Goal: Information Seeking & Learning: Learn about a topic

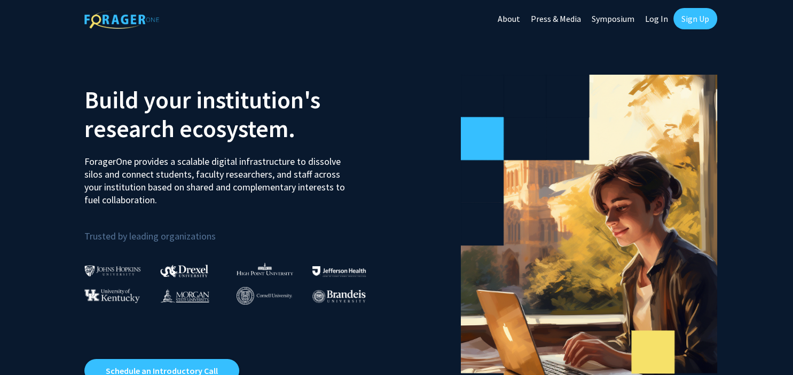
click at [652, 25] on link "Log In" at bounding box center [656, 18] width 34 height 37
select select
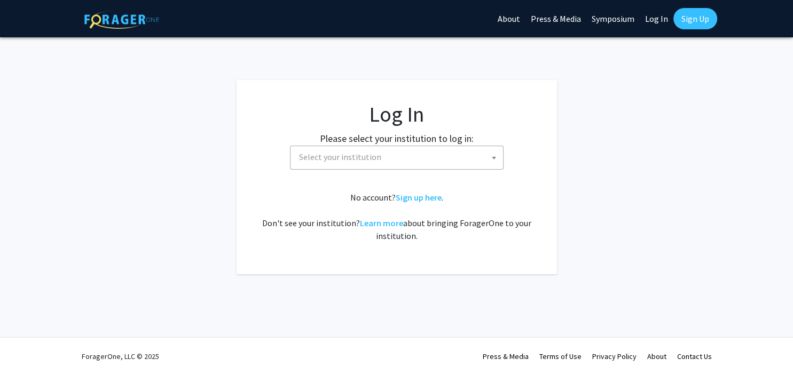
click at [413, 149] on span "Select your institution" at bounding box center [399, 157] width 208 height 22
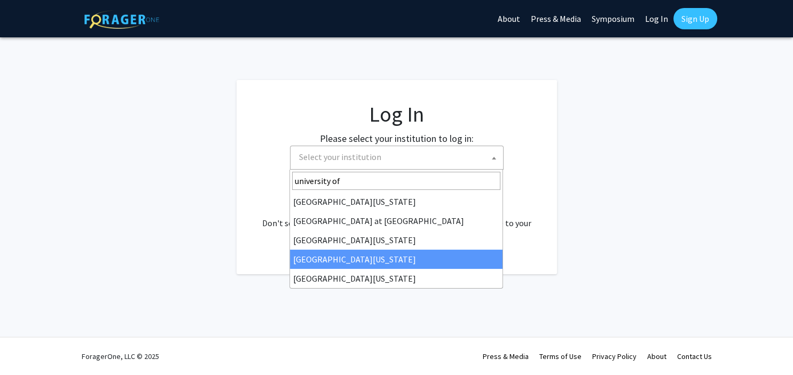
type input "university of"
select select "31"
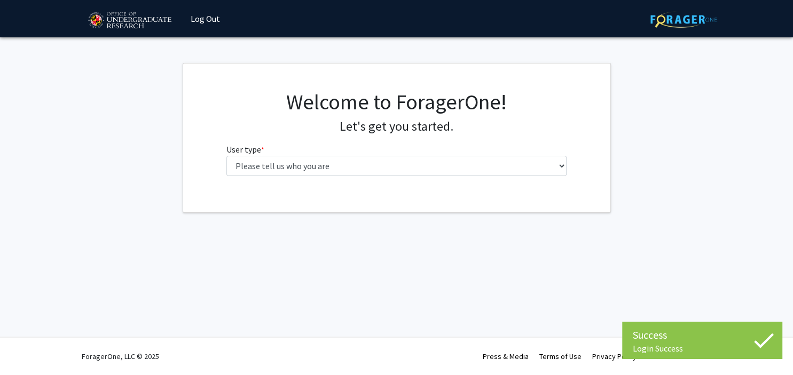
click at [325, 176] on div "Welcome to ForagerOne! Let's get you started. User type * required Please tell …" at bounding box center [396, 137] width 356 height 96
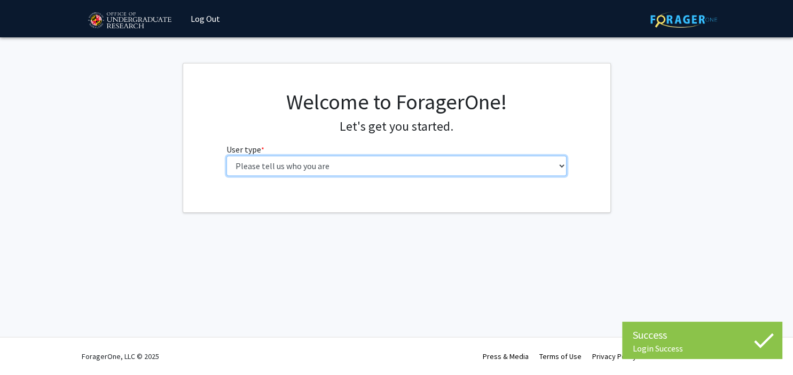
click at [226, 156] on select "Please tell us who you are Undergraduate Student Master's Student Doctoral Cand…" at bounding box center [396, 166] width 340 height 20
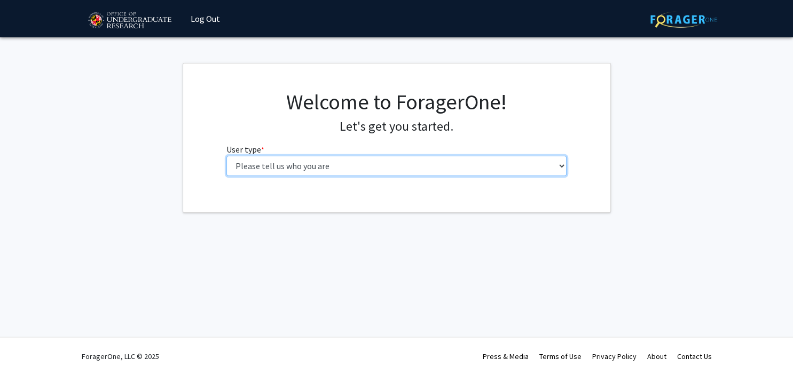
select select "1: undergrad"
click option "Undergraduate Student" at bounding box center [0, 0] width 0 height 0
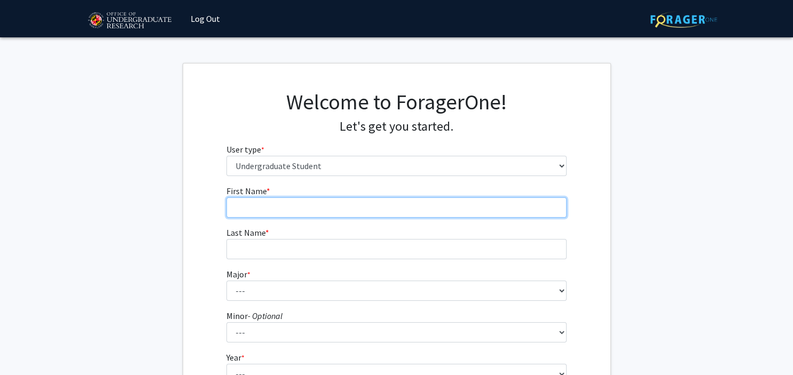
click at [295, 206] on input "First Name * required" at bounding box center [396, 208] width 340 height 20
type input "Zain"
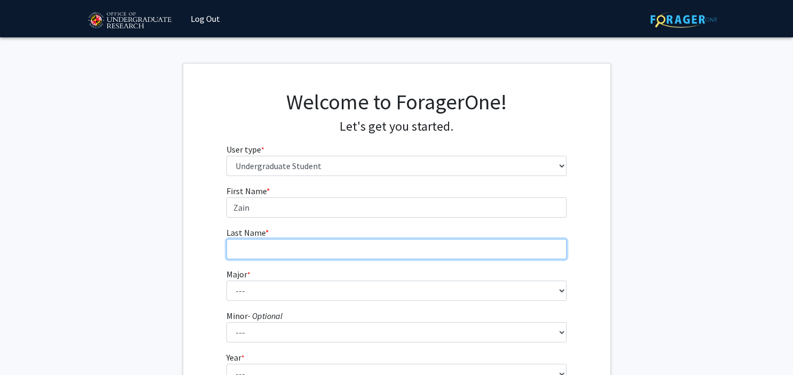
click at [288, 243] on input "Last Name * required" at bounding box center [396, 249] width 340 height 20
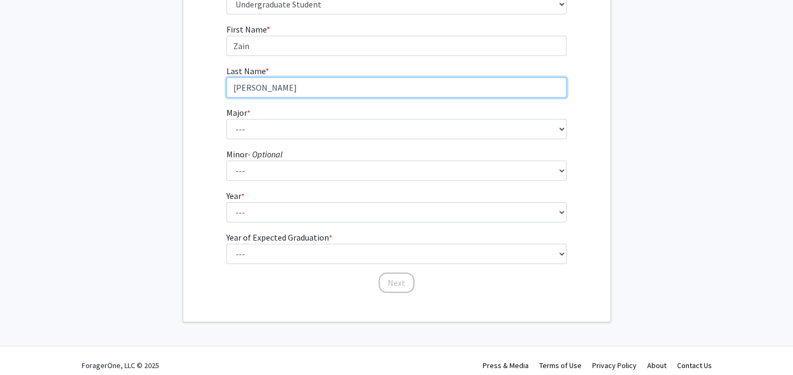
scroll to position [170, 0]
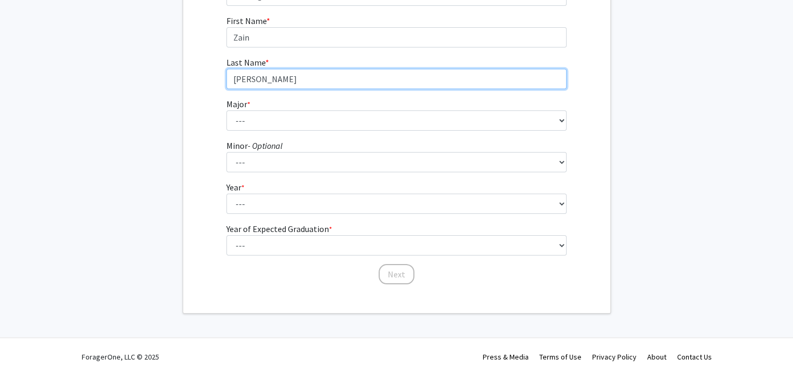
type input "Lokhandwalla"
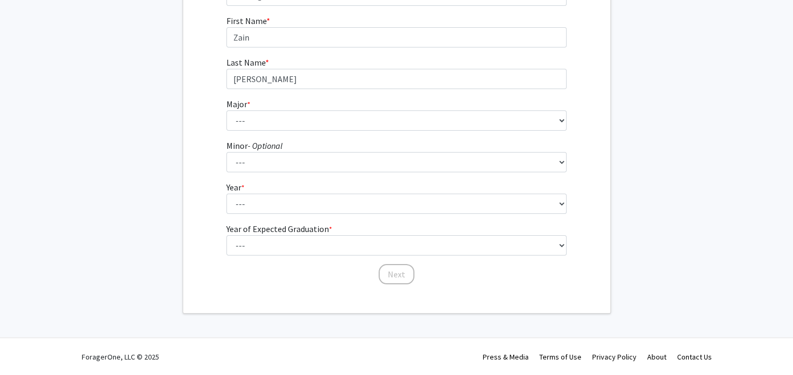
click at [257, 106] on fg-select "Major * required --- Accounting Aerospace Engineering African American and Afri…" at bounding box center [396, 114] width 340 height 33
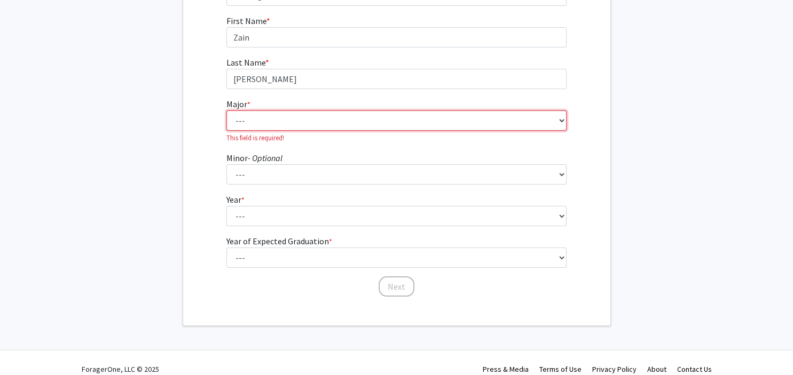
click at [226, 110] on select "--- Accounting Aerospace Engineering African American and Africana Studies Agri…" at bounding box center [396, 120] width 340 height 20
select select "27: 2328"
click option "Computer Engineering" at bounding box center [0, 0] width 0 height 0
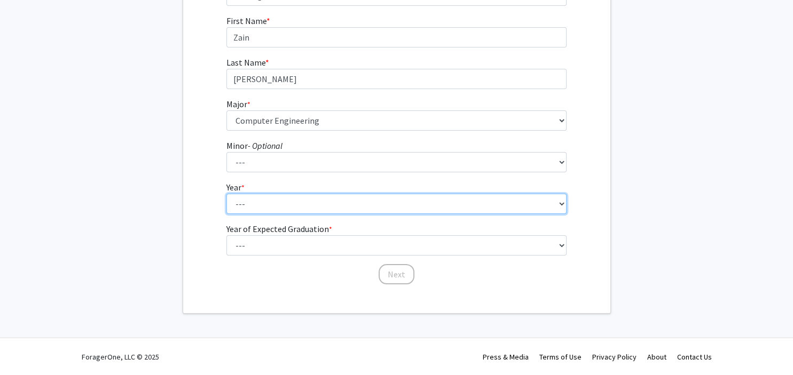
click at [226, 194] on select "--- First-year Sophomore Junior Senior Postbaccalaureate Certificate" at bounding box center [396, 204] width 340 height 20
select select "2: sophomore"
click option "Sophomore" at bounding box center [0, 0] width 0 height 0
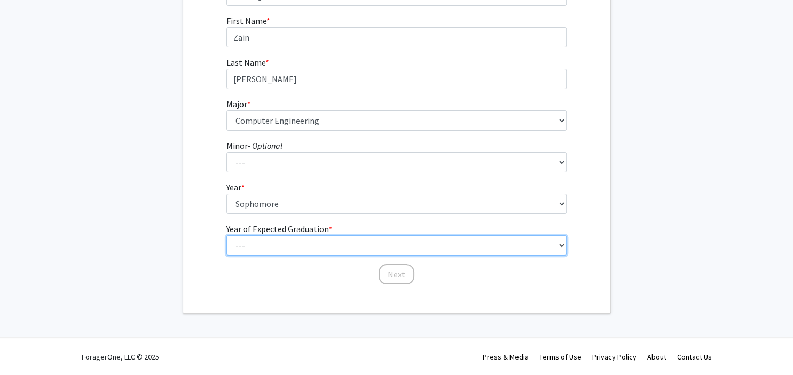
click at [226, 235] on select "--- 2025 2026 2027 2028 2029 2030 2031 2032 2033 2034" at bounding box center [396, 245] width 340 height 20
select select "3: 2027"
click option "2027" at bounding box center [0, 0] width 0 height 0
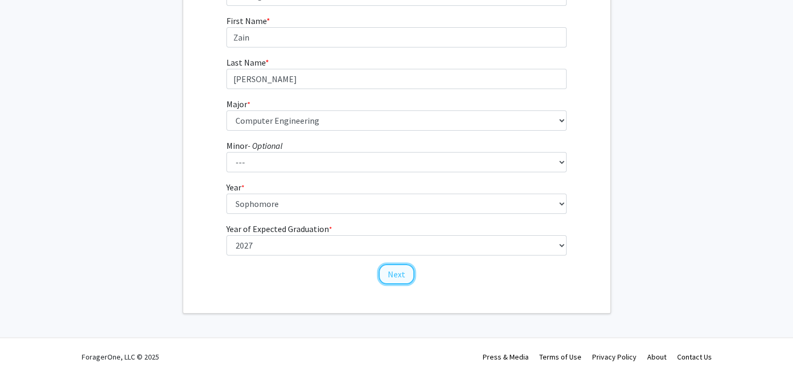
click at [392, 279] on button "Next" at bounding box center [396, 274] width 36 height 20
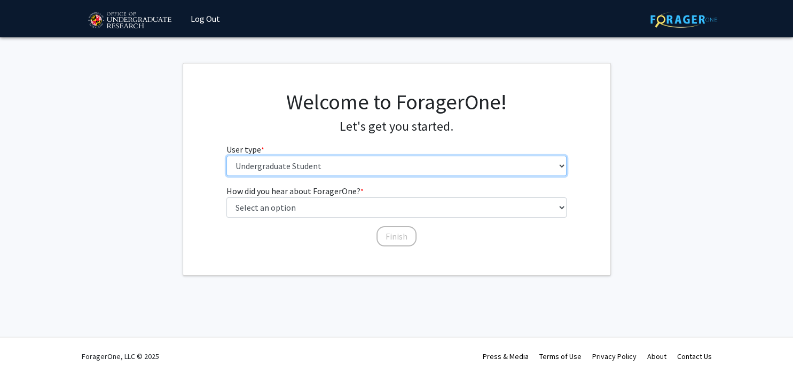
click at [226, 156] on select "Please tell us who you are Undergraduate Student Master's Student Doctoral Cand…" at bounding box center [396, 166] width 340 height 20
click option "Undergraduate Student" at bounding box center [0, 0] width 0 height 0
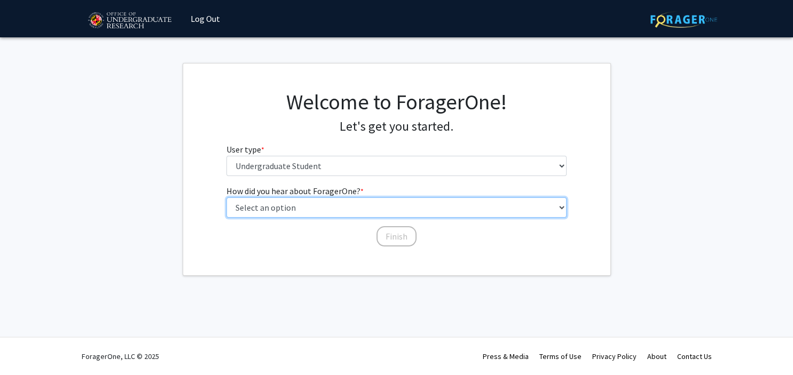
click at [226, 198] on select "Select an option Peer/student recommendation Faculty/staff recommendation Unive…" at bounding box center [396, 208] width 340 height 20
select select "2: faculty_recommendation"
click option "Faculty/staff recommendation" at bounding box center [0, 0] width 0 height 0
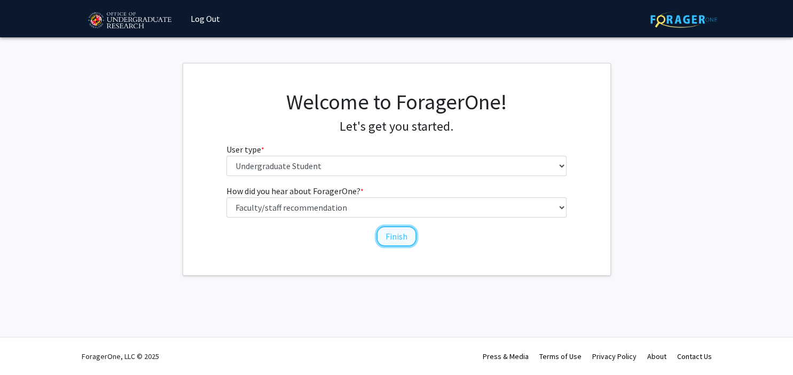
click at [391, 238] on button "Finish" at bounding box center [396, 236] width 40 height 20
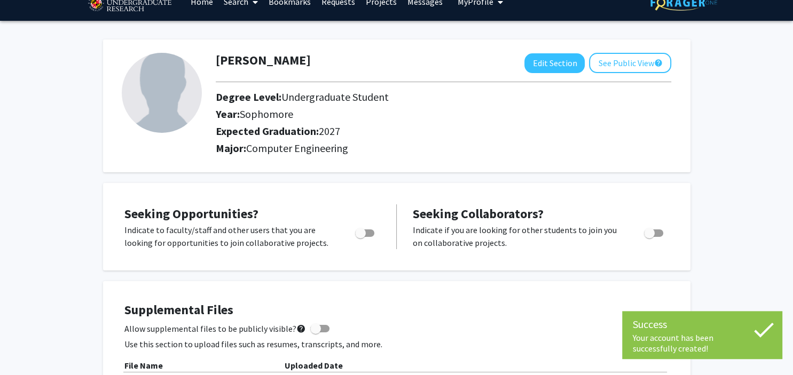
scroll to position [18, 0]
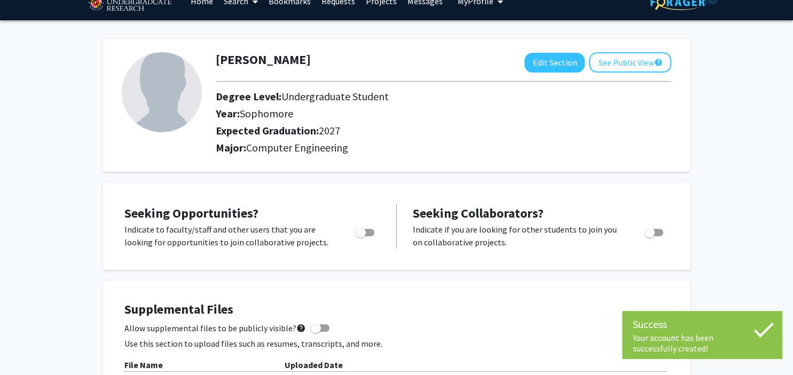
click at [366, 232] on span "Toggle" at bounding box center [364, 232] width 19 height 7
click at [360, 236] on input "Are you actively seeking opportunities?" at bounding box center [360, 236] width 1 height 1
checkbox input "true"
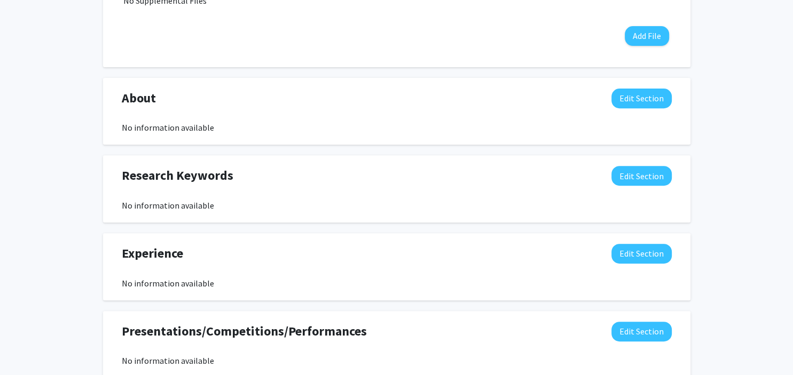
scroll to position [404, 0]
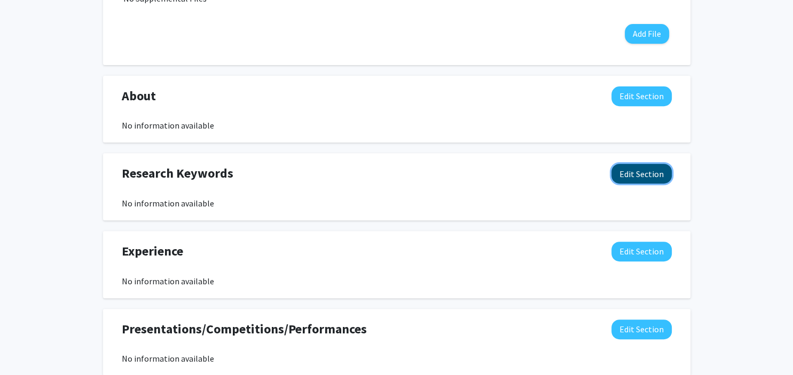
click at [627, 179] on button "Edit Section" at bounding box center [641, 174] width 60 height 20
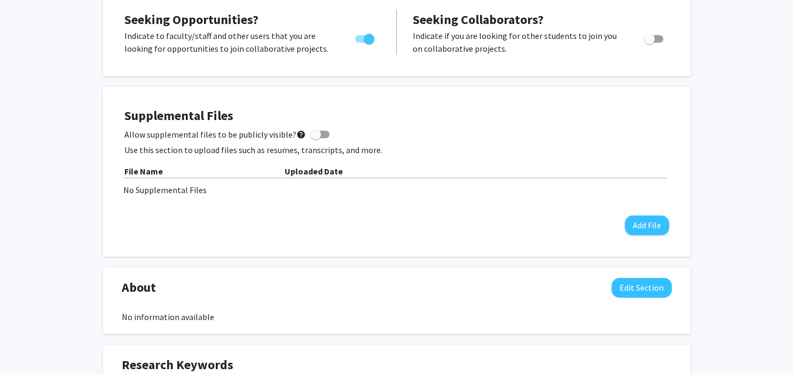
scroll to position [0, 0]
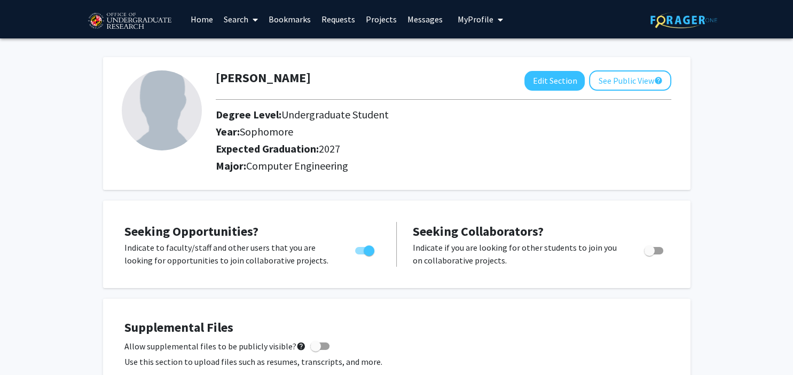
click at [125, 15] on img at bounding box center [129, 21] width 90 height 27
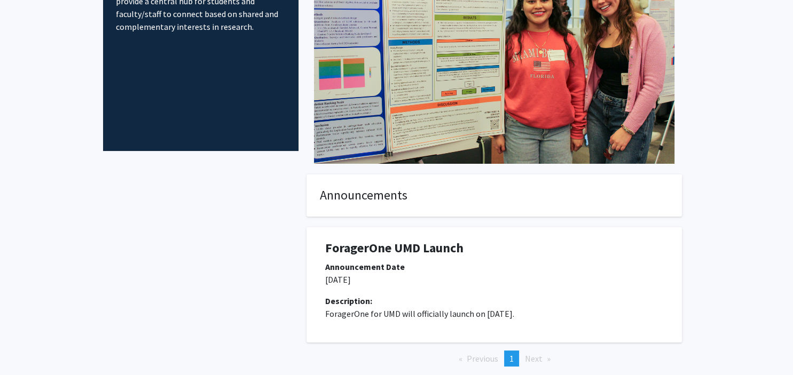
scroll to position [185, 0]
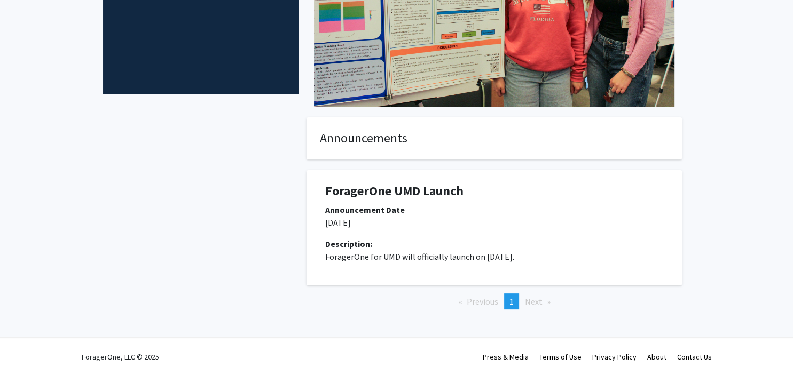
click at [533, 302] on span "Next page" at bounding box center [534, 301] width 18 height 11
click at [508, 298] on li "You're on page 1" at bounding box center [511, 302] width 15 height 16
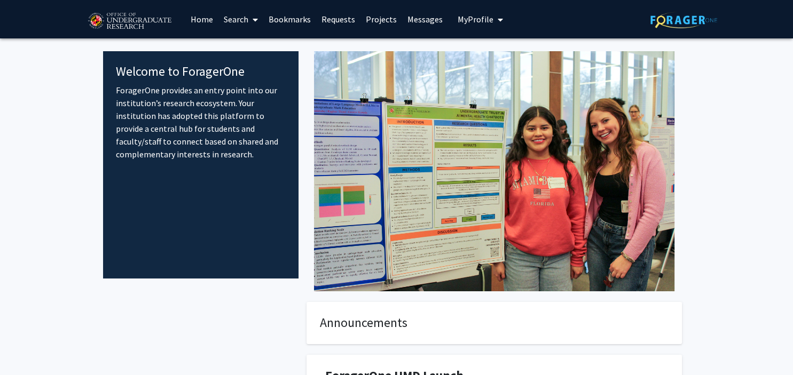
click at [241, 17] on link "Search" at bounding box center [240, 19] width 45 height 37
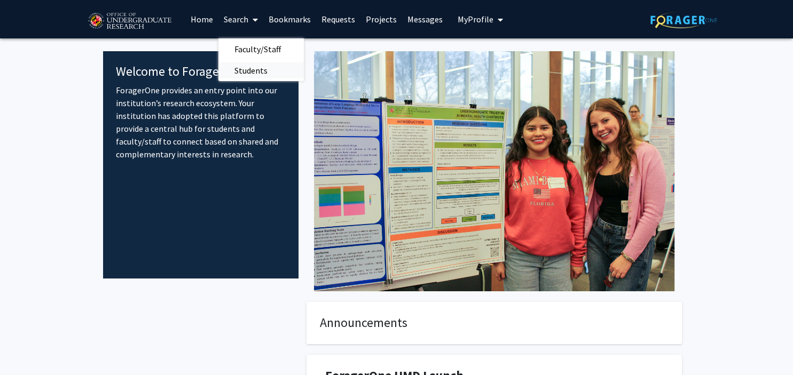
click at [249, 68] on span "Students" at bounding box center [250, 70] width 65 height 21
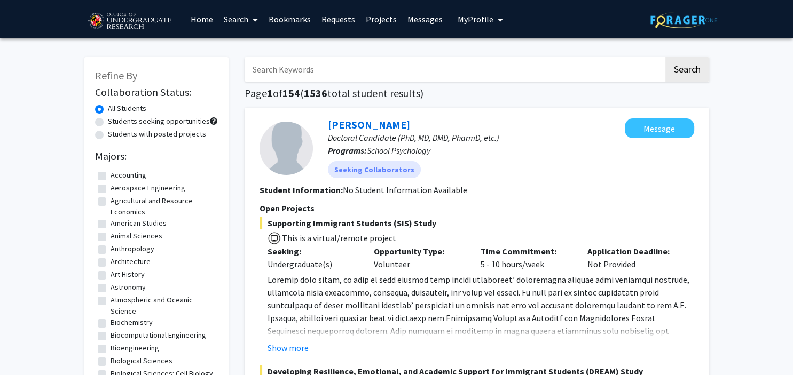
click at [289, 65] on input "Search Keywords" at bounding box center [453, 69] width 419 height 25
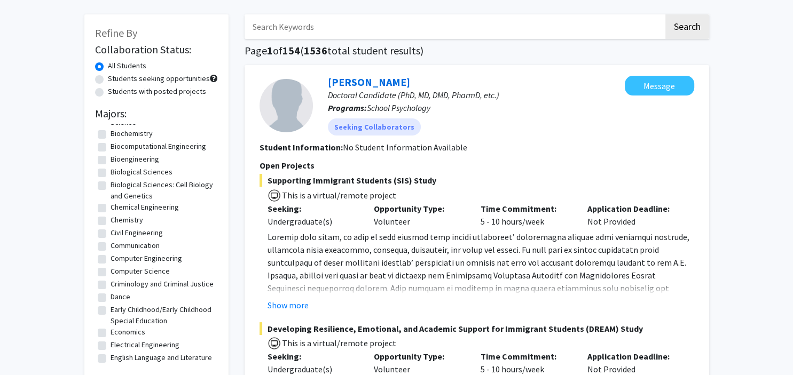
scroll to position [147, 0]
click at [110, 255] on label "Computer Engineering" at bounding box center [146, 257] width 72 height 11
click at [110, 255] on input "Computer Engineering" at bounding box center [113, 255] width 7 height 7
checkbox input "true"
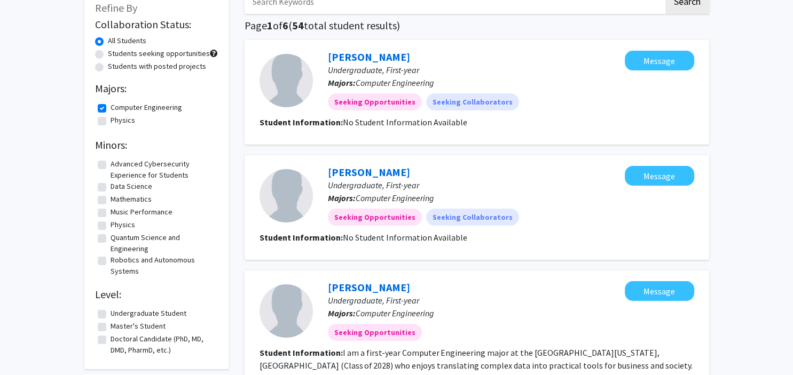
scroll to position [68, 0]
click at [112, 120] on label "Physics" at bounding box center [122, 119] width 25 height 11
click at [112, 120] on input "Physics" at bounding box center [113, 117] width 7 height 7
checkbox input "true"
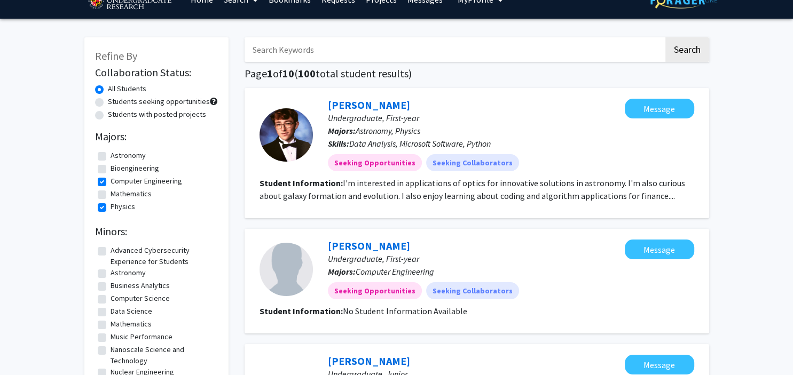
scroll to position [20, 0]
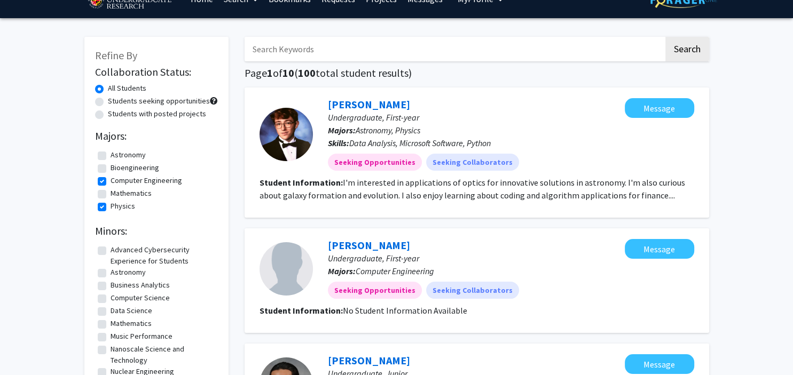
click at [108, 115] on label "Students with posted projects" at bounding box center [157, 113] width 98 height 11
click at [108, 115] on input "Students with posted projects" at bounding box center [111, 111] width 7 height 7
radio input "true"
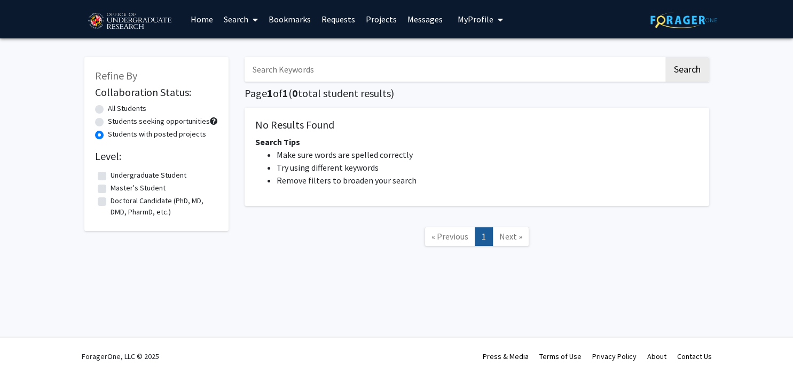
click at [96, 104] on div "All Students" at bounding box center [156, 109] width 123 height 13
click at [108, 110] on label "All Students" at bounding box center [127, 108] width 38 height 11
click at [108, 110] on input "All Students" at bounding box center [111, 106] width 7 height 7
radio input "true"
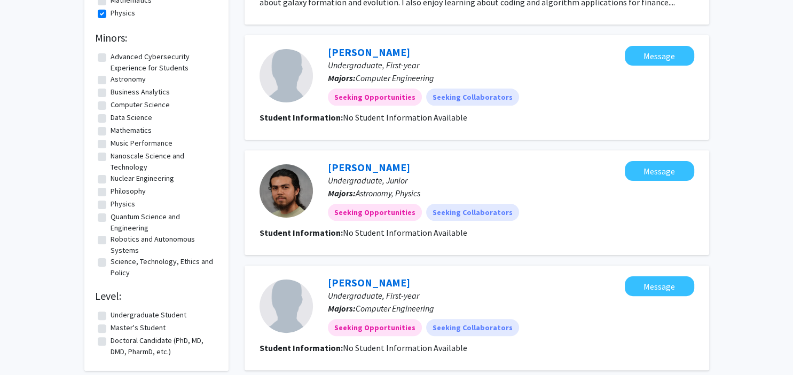
scroll to position [212, 0]
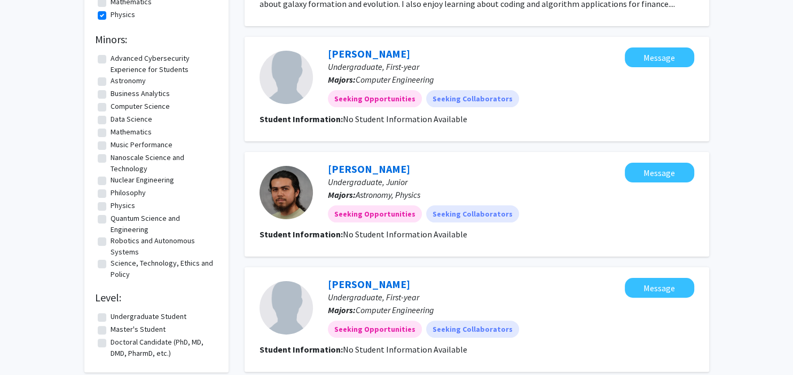
click at [105, 225] on fg-checkbox "Quantum Science and Engineering Quantum Science and Engineering" at bounding box center [156, 224] width 117 height 22
click at [110, 222] on label "Quantum Science and Engineering" at bounding box center [162, 224] width 105 height 22
click at [110, 220] on input "Quantum Science and Engineering" at bounding box center [113, 216] width 7 height 7
checkbox input "true"
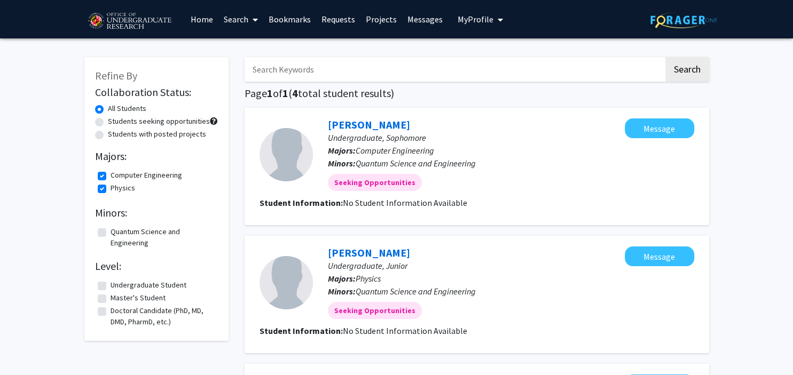
checkbox input "false"
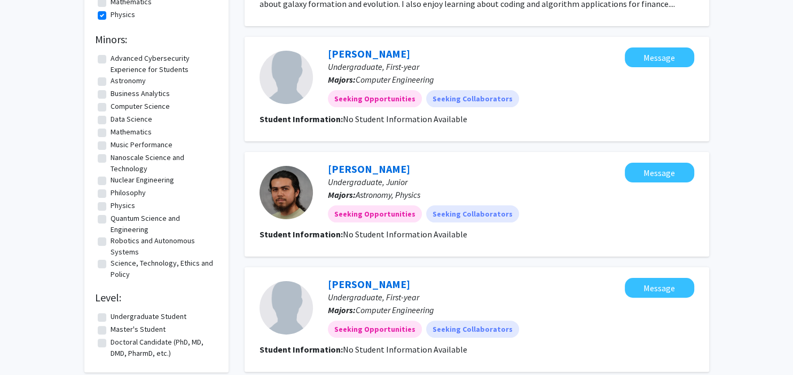
scroll to position [250, 0]
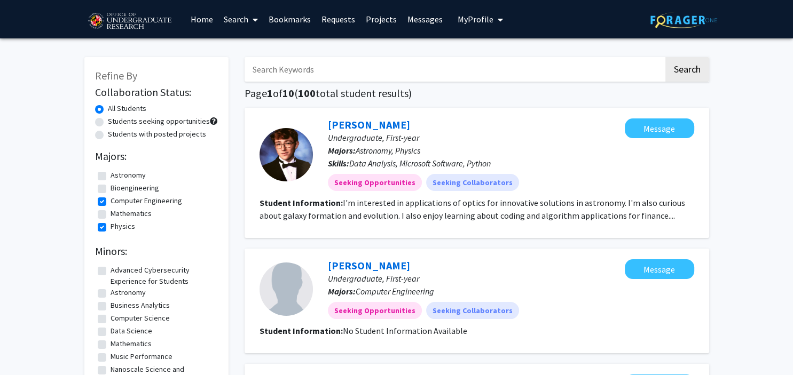
radio input "false"
radio input "true"
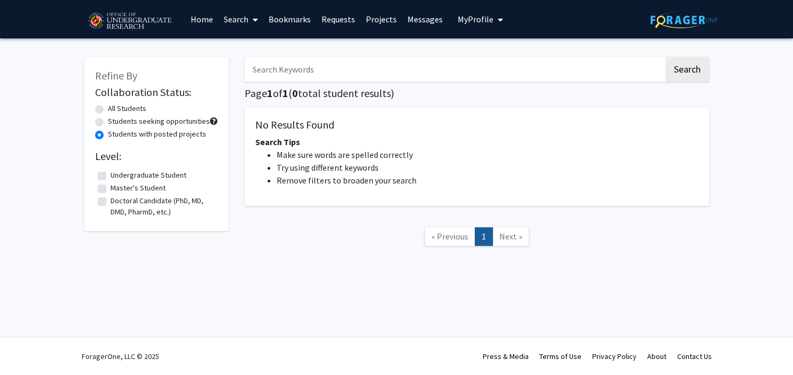
radio input "true"
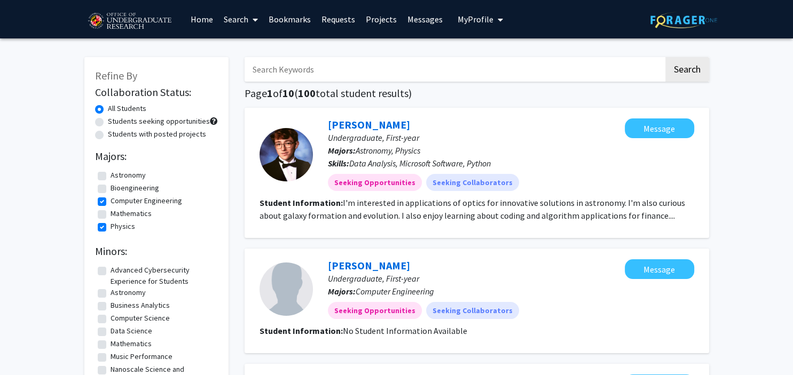
click at [222, 20] on link "Search" at bounding box center [240, 19] width 45 height 37
click at [239, 48] on span "Faculty/Staff" at bounding box center [257, 48] width 78 height 21
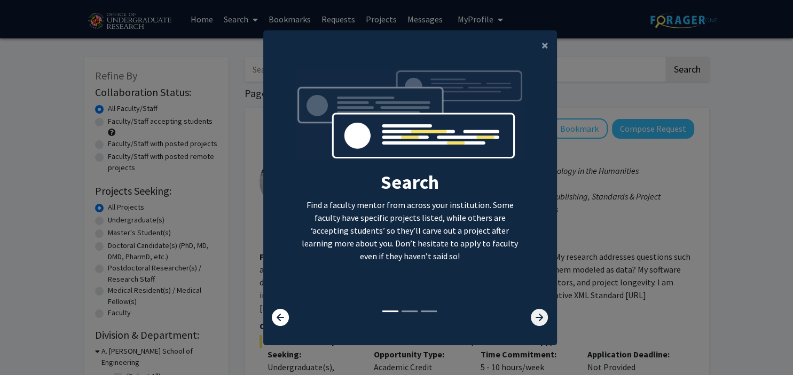
click at [539, 312] on icon at bounding box center [539, 317] width 17 height 17
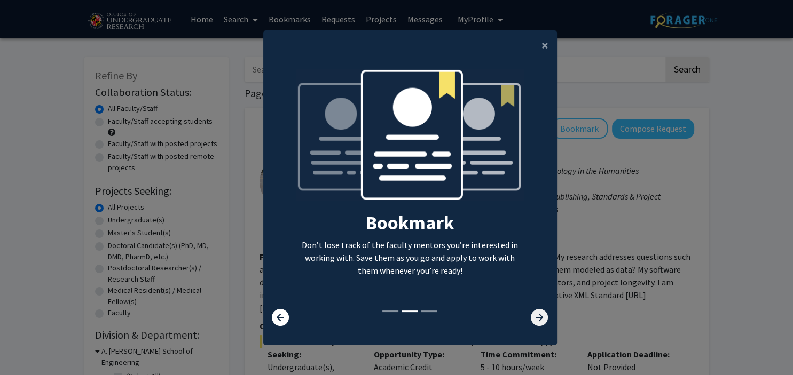
click at [539, 312] on icon at bounding box center [539, 317] width 17 height 17
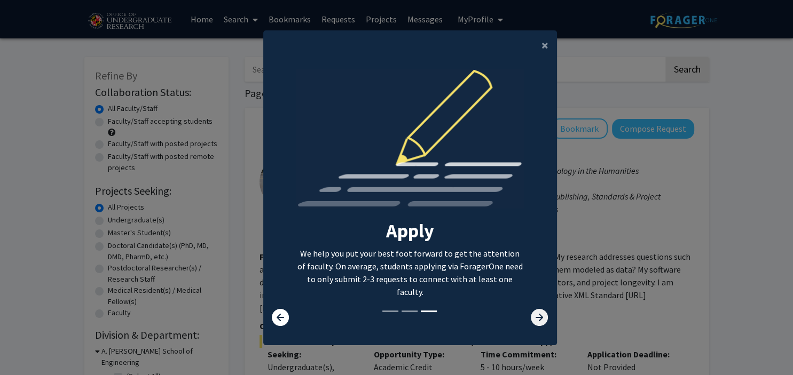
click at [539, 312] on icon at bounding box center [539, 317] width 17 height 17
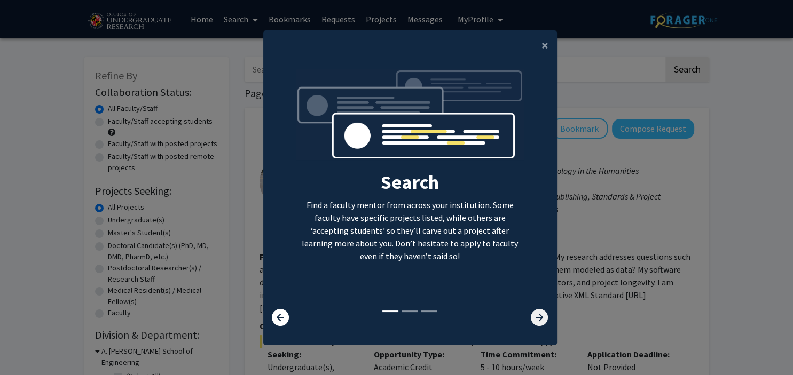
click at [539, 312] on icon at bounding box center [539, 317] width 17 height 17
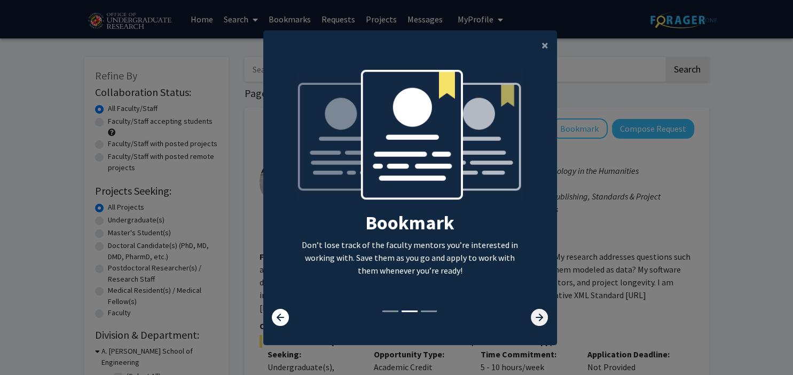
click at [539, 312] on icon at bounding box center [539, 317] width 17 height 17
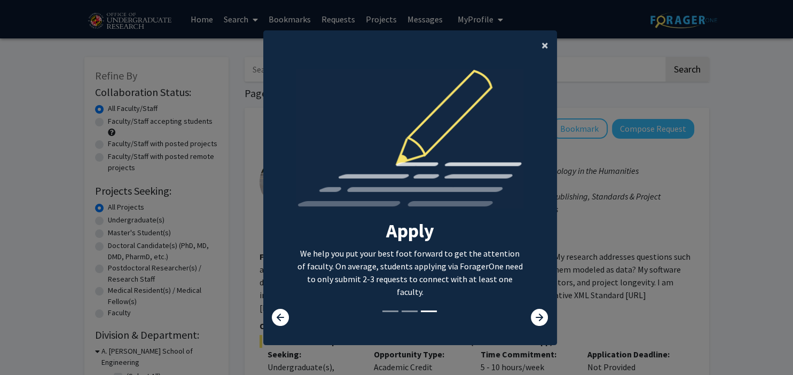
click at [546, 40] on span "×" at bounding box center [544, 45] width 7 height 17
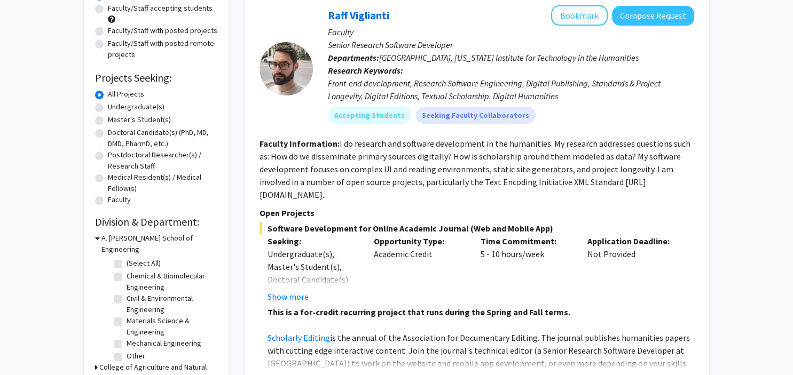
scroll to position [113, 0]
click at [136, 104] on label "Undergraduate(s)" at bounding box center [136, 106] width 57 height 11
click at [115, 104] on input "Undergraduate(s)" at bounding box center [111, 104] width 7 height 7
radio input "true"
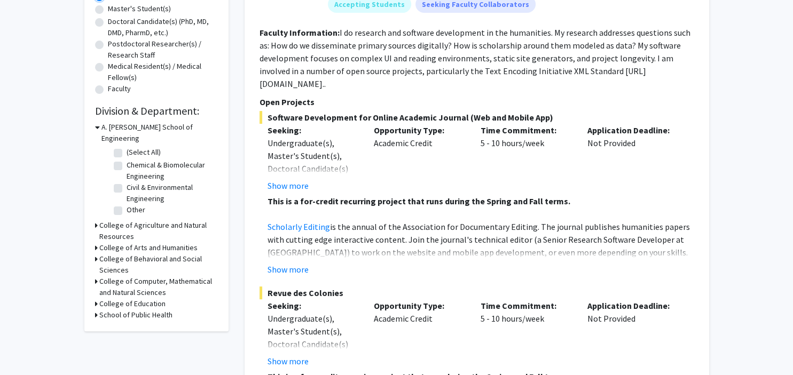
scroll to position [231, 0]
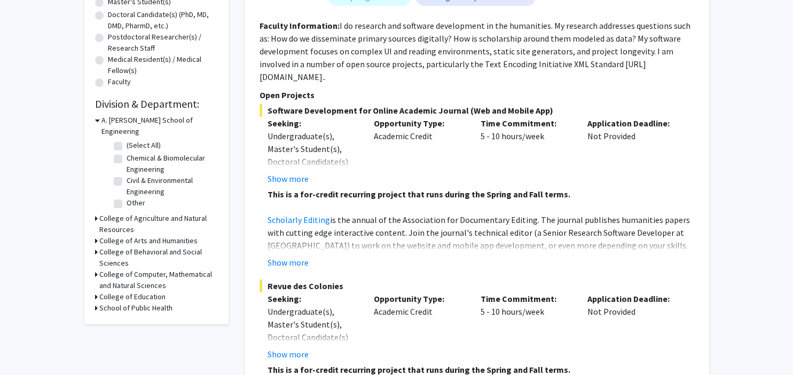
click at [96, 213] on icon at bounding box center [96, 218] width 3 height 11
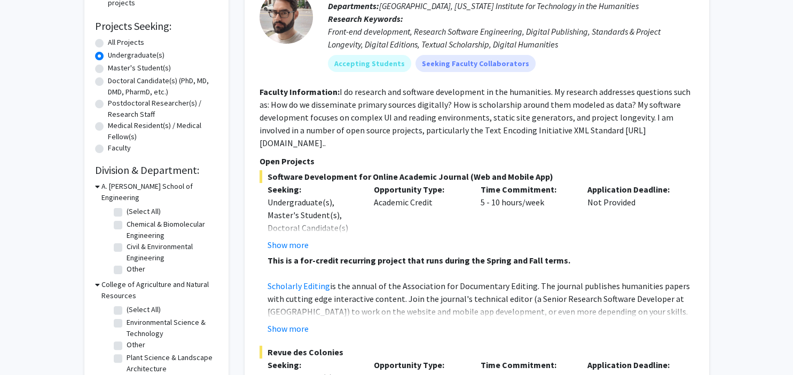
scroll to position [163, 0]
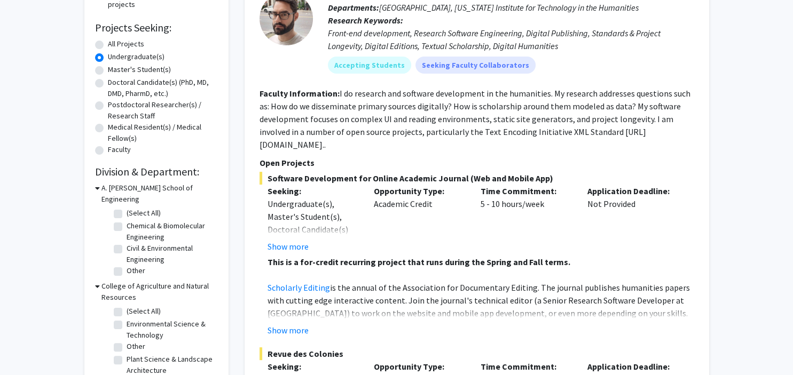
click at [123, 208] on fg-checkbox "(Select All) (Select All)" at bounding box center [164, 214] width 101 height 13
click at [110, 201] on div "A. James Clark School of Engineering (Select All) (Select All) Chemical & Biomo…" at bounding box center [156, 232] width 123 height 98
click at [127, 208] on label "(Select All)" at bounding box center [144, 213] width 34 height 11
click at [127, 208] on input "(Select All)" at bounding box center [130, 211] width 7 height 7
checkbox input "true"
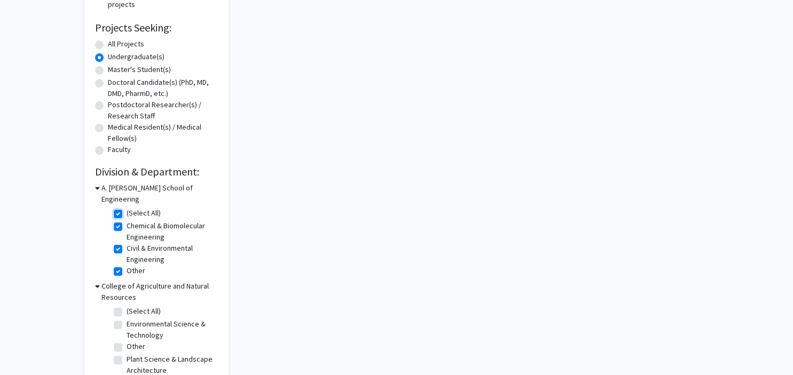
checkbox input "true"
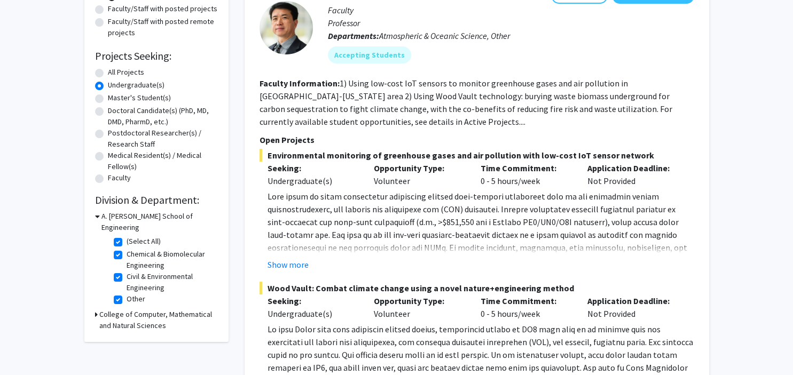
scroll to position [135, 0]
click at [112, 310] on h3 "College of Computer, Mathematical and Natural Sciences" at bounding box center [158, 321] width 119 height 22
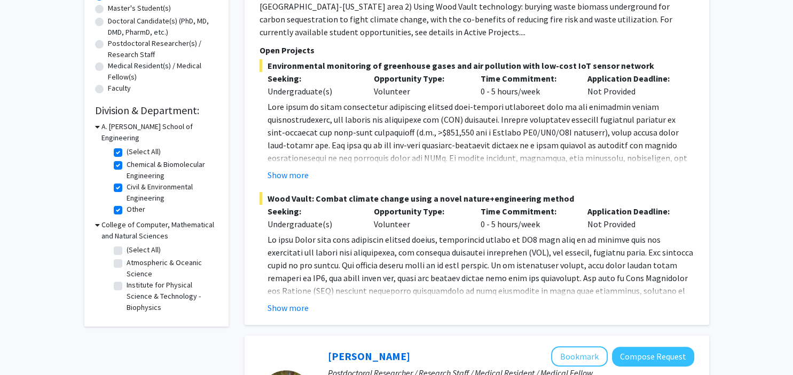
scroll to position [225, 0]
click at [127, 244] on label "(Select All)" at bounding box center [144, 249] width 34 height 11
click at [127, 244] on input "(Select All)" at bounding box center [130, 247] width 7 height 7
checkbox input "true"
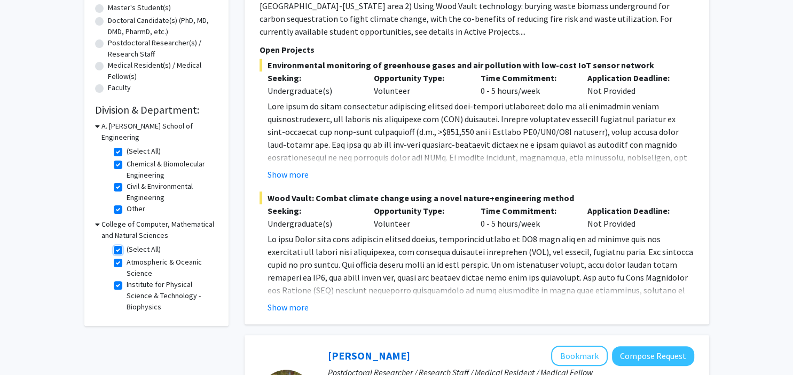
checkbox input "true"
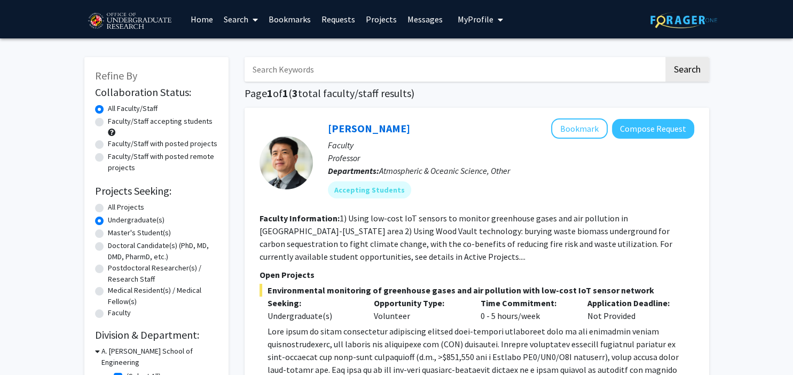
click at [108, 127] on label "Faculty/Staff accepting students" at bounding box center [160, 121] width 105 height 11
click at [108, 123] on input "Faculty/Staff accepting students" at bounding box center [111, 119] width 7 height 7
radio input "true"
click at [108, 148] on label "Faculty/Staff with posted projects" at bounding box center [162, 143] width 109 height 11
click at [108, 145] on input "Faculty/Staff with posted projects" at bounding box center [111, 141] width 7 height 7
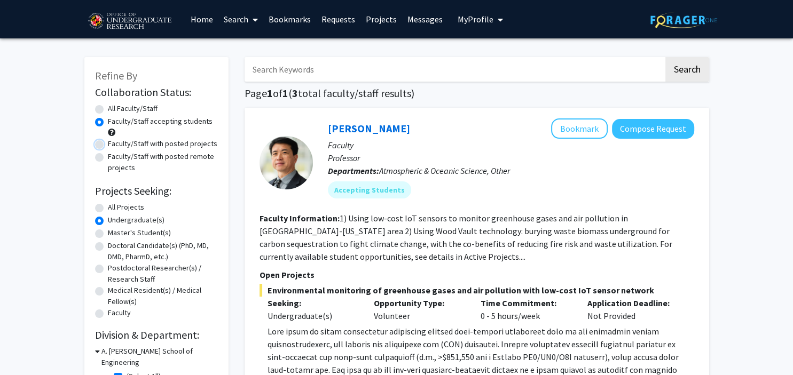
radio input "true"
click at [101, 163] on div "Faculty/Staff with posted remote projects" at bounding box center [156, 162] width 123 height 22
click at [94, 157] on div "Refine By Collaboration Status: Collaboration Status All Faculty/Staff Collabor…" at bounding box center [156, 267] width 144 height 420
click at [108, 157] on label "Faculty/Staff with posted remote projects" at bounding box center [163, 162] width 110 height 22
click at [108, 157] on input "Faculty/Staff with posted remote projects" at bounding box center [111, 154] width 7 height 7
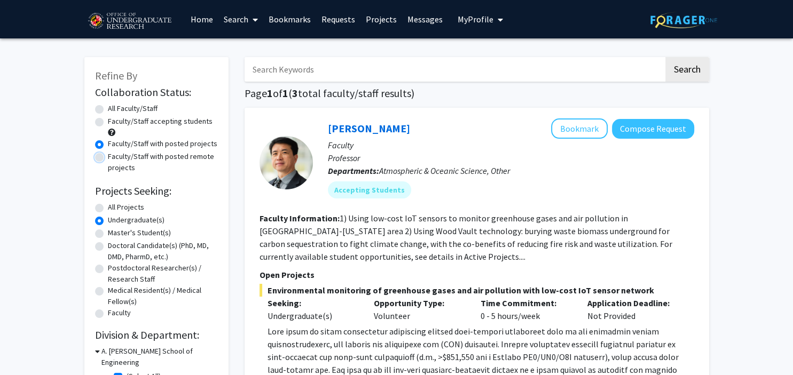
radio input "true"
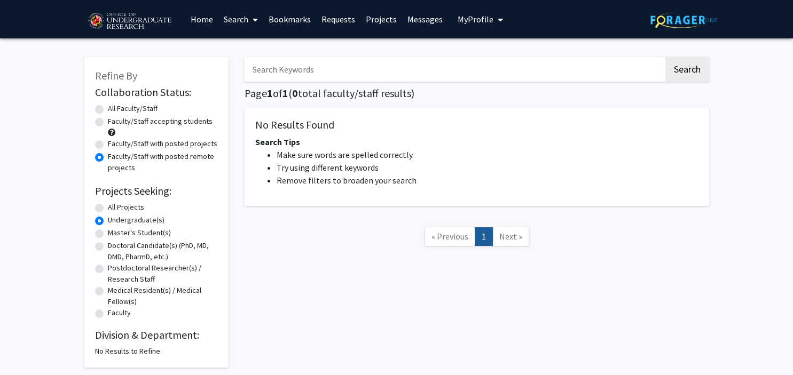
click at [108, 108] on label "All Faculty/Staff" at bounding box center [133, 108] width 50 height 11
click at [108, 108] on input "All Faculty/Staff" at bounding box center [111, 106] width 7 height 7
radio input "true"
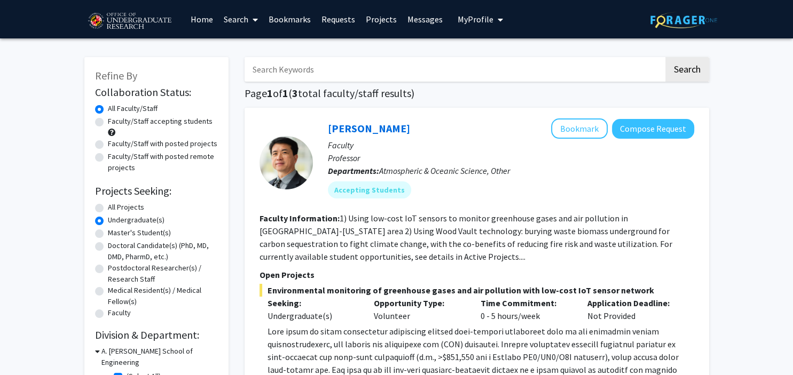
click at [230, 20] on link "Search" at bounding box center [240, 19] width 45 height 37
click at [340, 24] on link "Requests" at bounding box center [338, 19] width 44 height 37
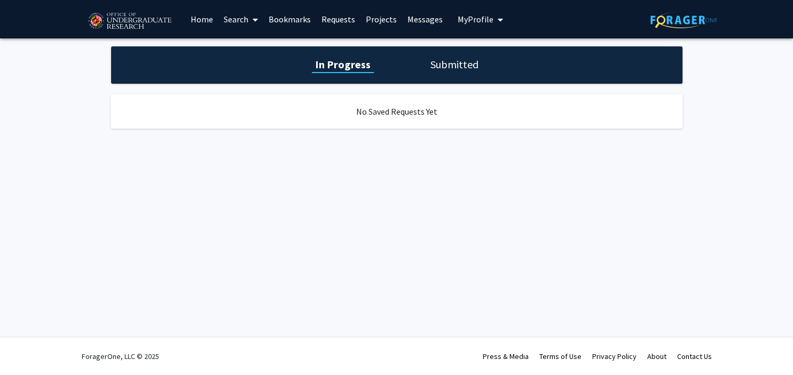
click at [375, 22] on link "Projects" at bounding box center [381, 19] width 42 height 37
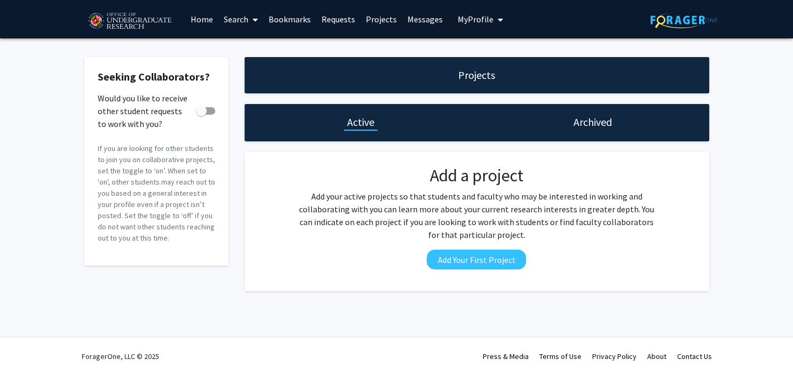
click at [204, 27] on link "Home" at bounding box center [201, 19] width 33 height 37
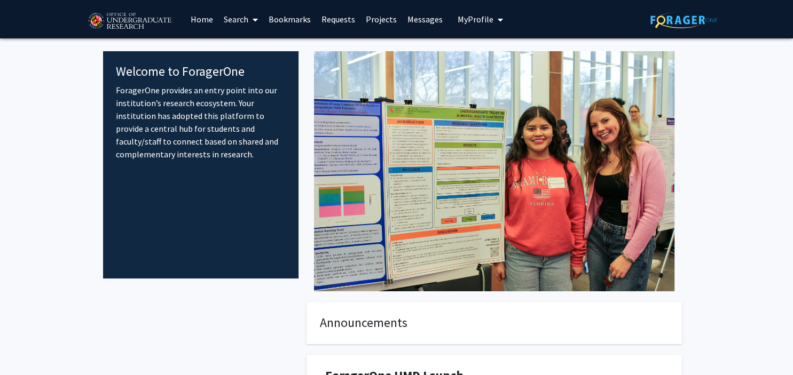
click at [225, 25] on link "Search" at bounding box center [240, 19] width 45 height 37
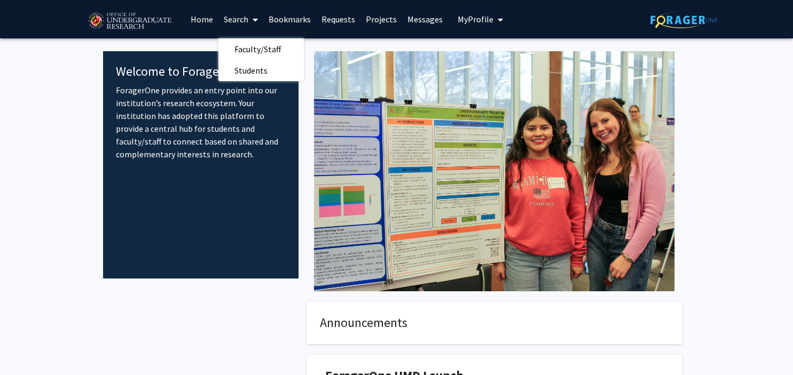
click at [279, 23] on link "Bookmarks" at bounding box center [289, 19] width 53 height 37
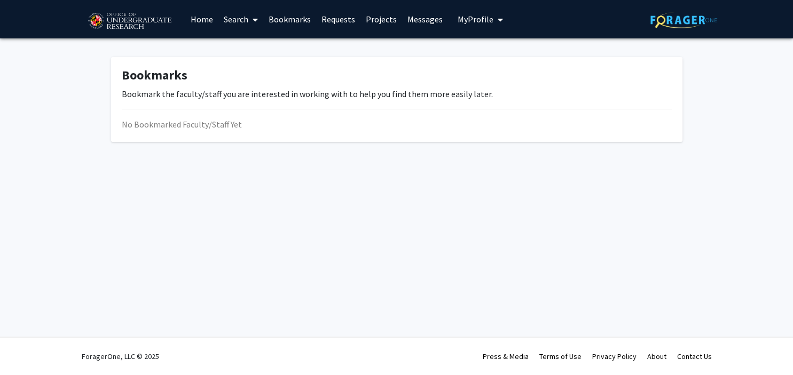
click at [199, 26] on link "Home" at bounding box center [201, 19] width 33 height 37
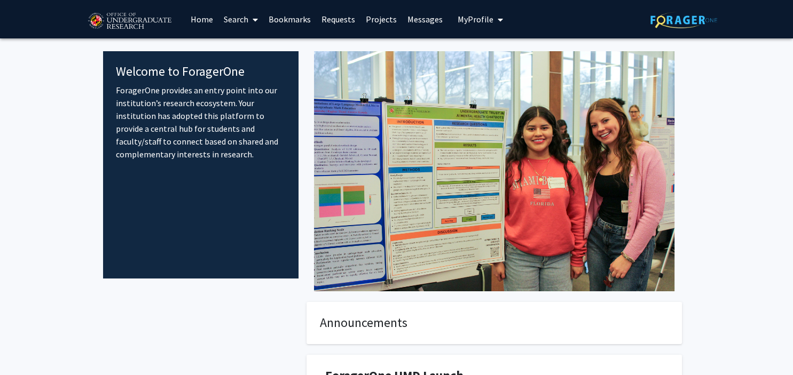
click at [238, 21] on link "Search" at bounding box center [240, 19] width 45 height 37
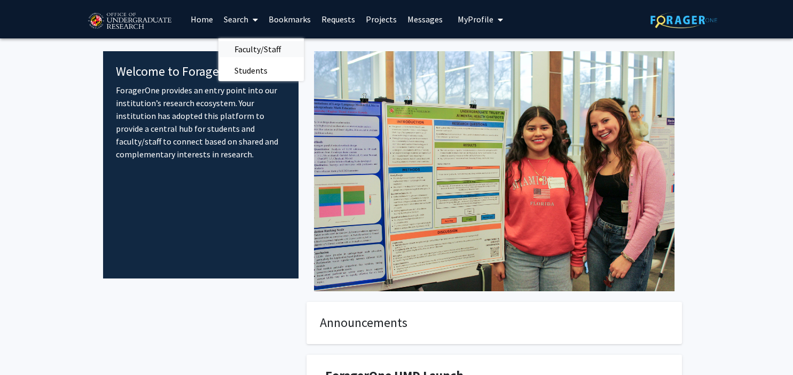
click at [249, 51] on span "Faculty/Staff" at bounding box center [257, 48] width 78 height 21
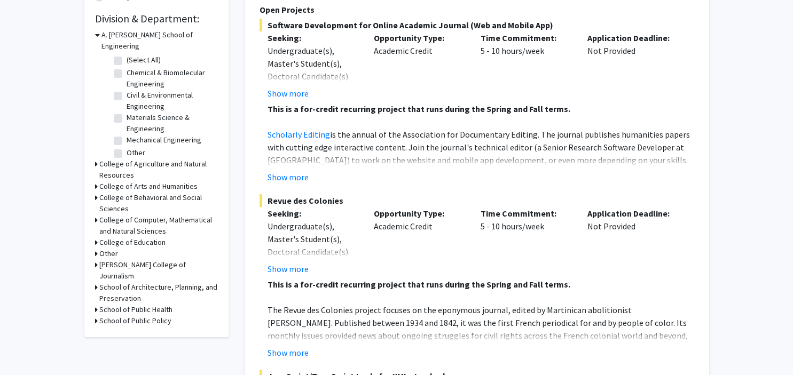
scroll to position [4, 0]
click at [108, 164] on h3 "College of Agriculture and Natural Resources" at bounding box center [158, 170] width 119 height 22
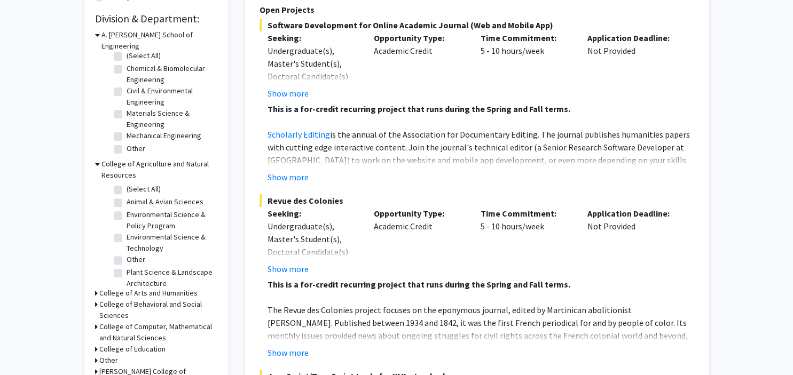
click at [105, 288] on h3 "College of Arts and Humanities" at bounding box center [148, 293] width 98 height 11
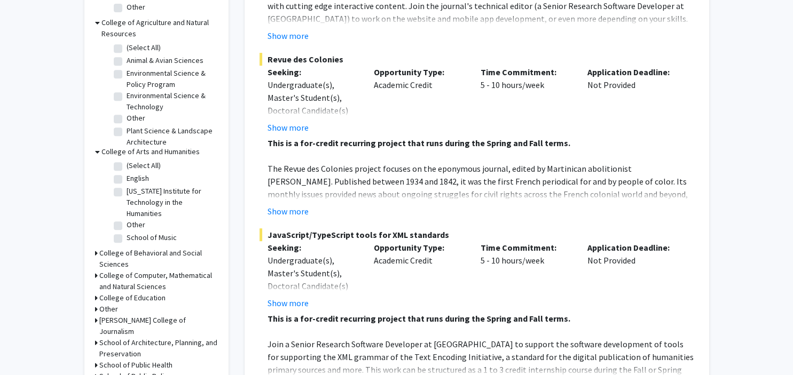
scroll to position [474, 0]
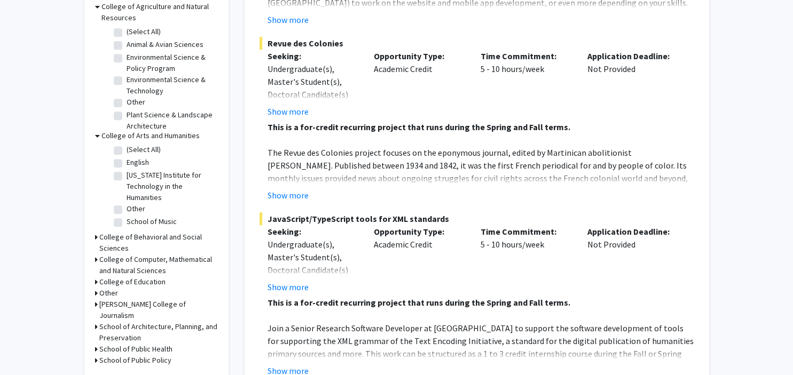
click at [133, 232] on h3 "College of Behavioral and Social Sciences" at bounding box center [158, 243] width 119 height 22
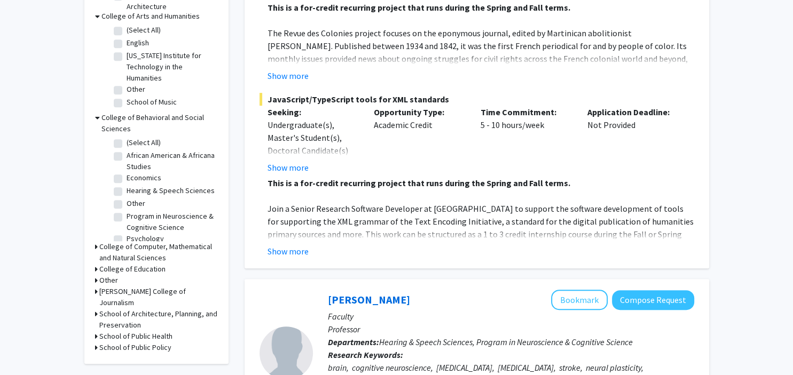
scroll to position [7, 0]
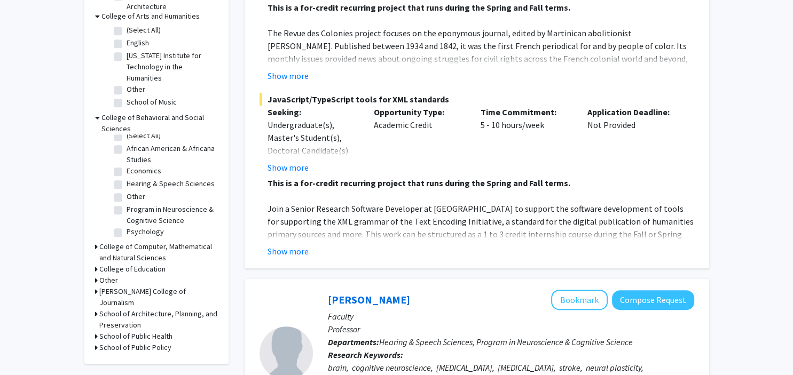
click at [132, 247] on h3 "College of Computer, Mathematical and Natural Sciences" at bounding box center [158, 252] width 119 height 22
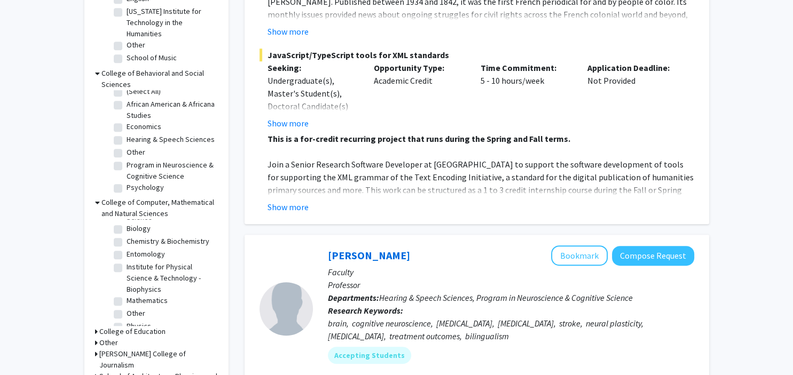
scroll to position [57, 0]
click at [127, 311] on label "Physics" at bounding box center [139, 316] width 25 height 11
click at [127, 311] on input "Physics" at bounding box center [130, 314] width 7 height 7
checkbox input "true"
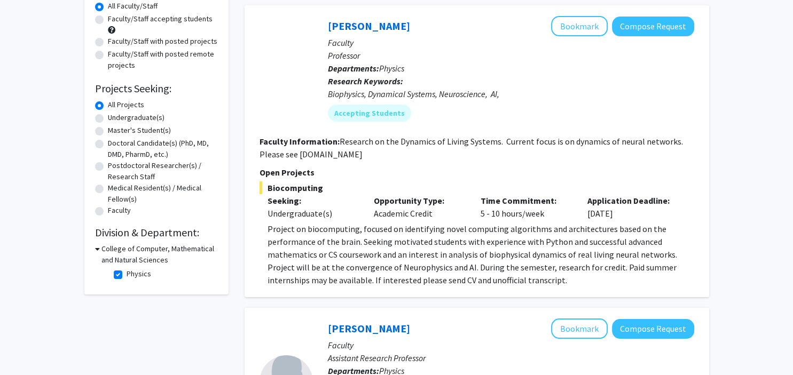
scroll to position [121, 0]
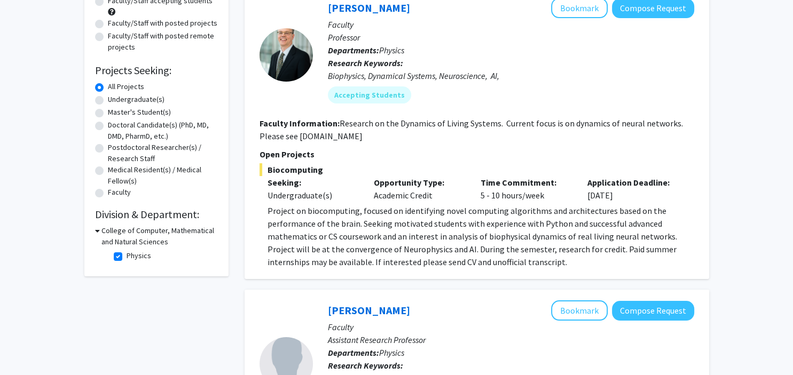
click at [99, 233] on div "College of Computer, Mathematical and Natural Sciences" at bounding box center [156, 236] width 123 height 22
click at [96, 232] on icon at bounding box center [97, 230] width 5 height 11
click at [98, 232] on div "College of Computer, Mathematical and Natural Sciences" at bounding box center [156, 236] width 123 height 22
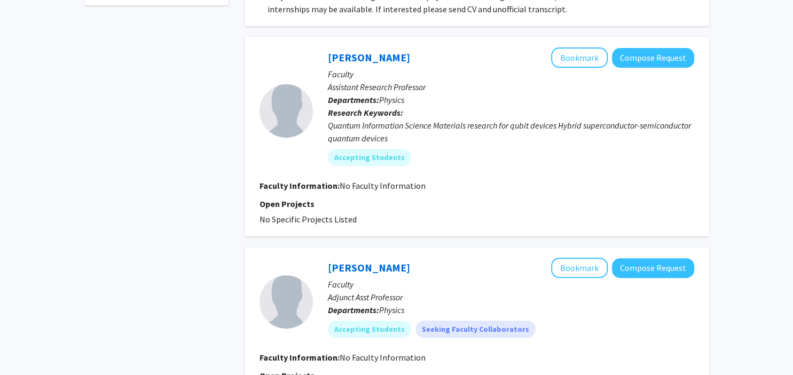
scroll to position [374, 0]
click at [588, 57] on button "Bookmark" at bounding box center [579, 57] width 57 height 20
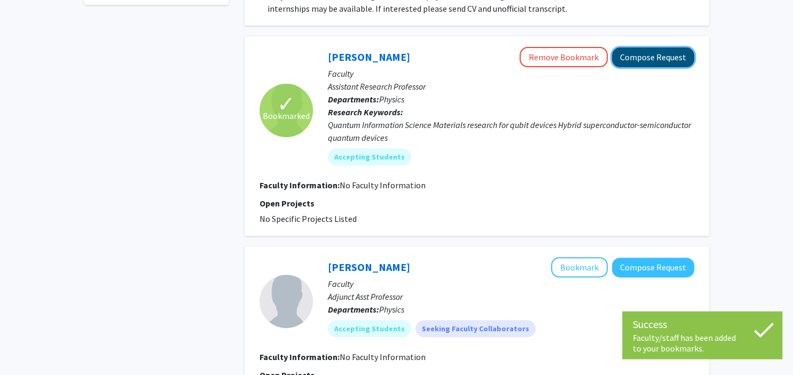
click at [642, 58] on button "Compose Request" at bounding box center [653, 58] width 82 height 20
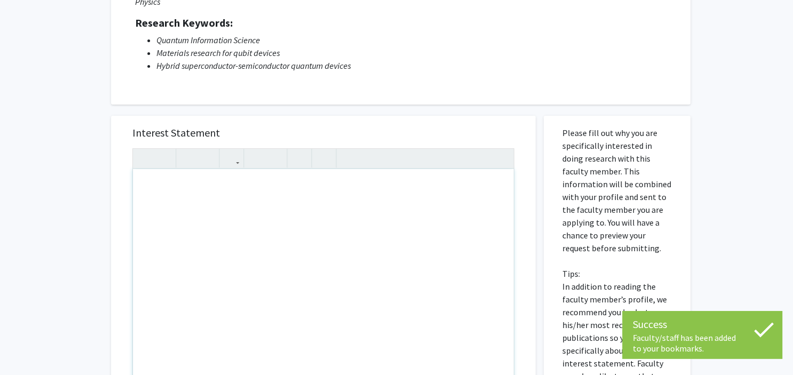
scroll to position [134, 0]
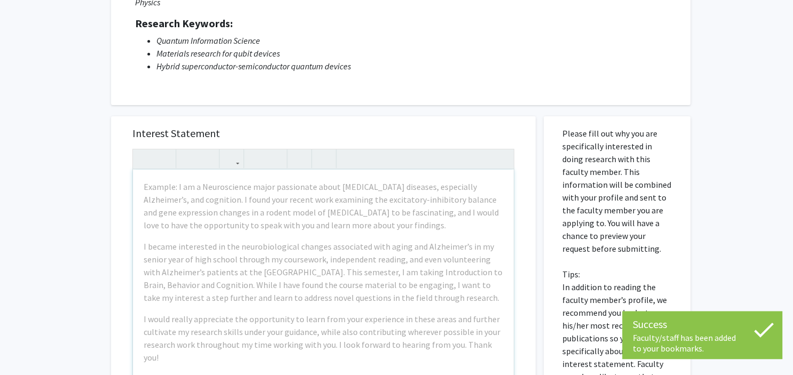
click at [101, 186] on div "All Requests Request for Kasra Sardashti Request for Kasra Sardashti Department…" at bounding box center [396, 258] width 793 height 708
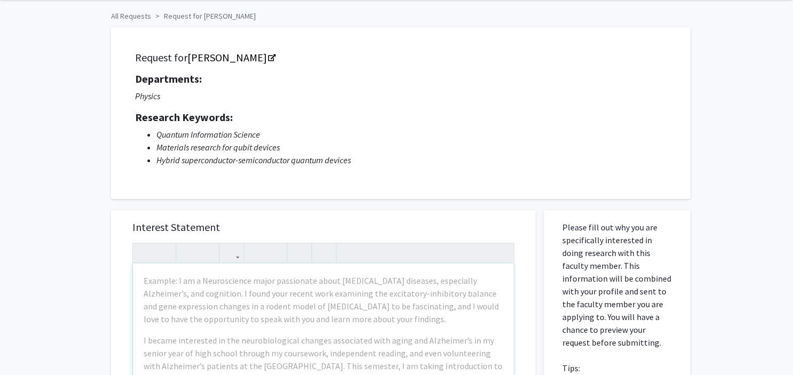
scroll to position [0, 0]
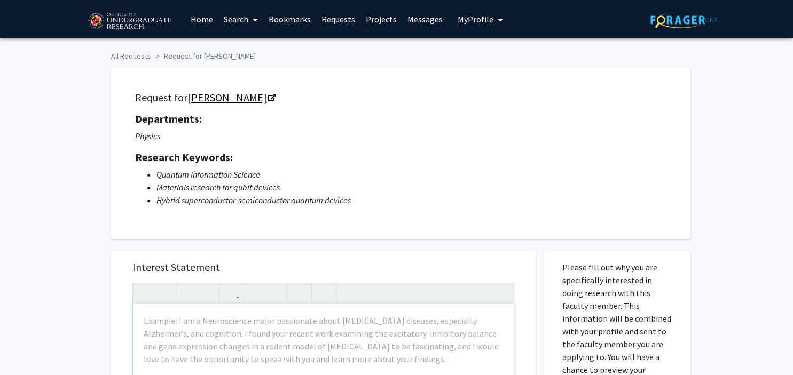
click at [244, 101] on link "Kasra Sardashti" at bounding box center [230, 97] width 87 height 13
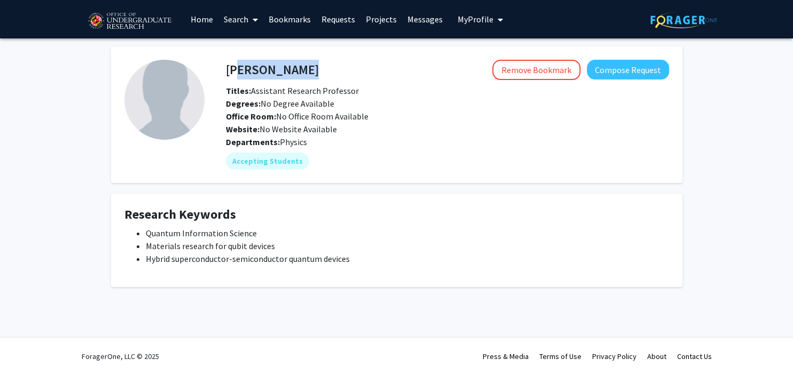
drag, startPoint x: 330, startPoint y: 66, endPoint x: 230, endPoint y: 65, distance: 100.4
click at [230, 65] on div "[PERSON_NAME] Remove Bookmark Compose Request" at bounding box center [447, 70] width 459 height 20
click at [222, 66] on div "Kasra Sardashti Remove Bookmark Compose Request" at bounding box center [447, 70] width 459 height 20
drag, startPoint x: 226, startPoint y: 67, endPoint x: 338, endPoint y: 67, distance: 112.6
click at [338, 67] on div "Kasra Sardashti Remove Bookmark Compose Request" at bounding box center [447, 70] width 459 height 20
